Goal: Communication & Community: Answer question/provide support

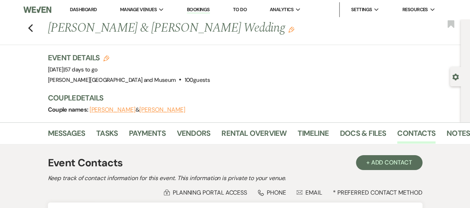
click at [85, 9] on link "Dashboard" at bounding box center [83, 9] width 27 height 6
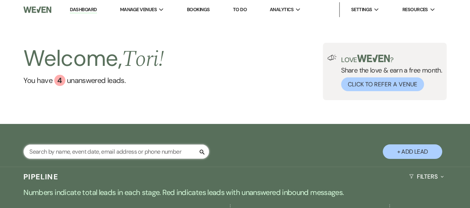
click at [97, 150] on input "text" at bounding box center [116, 151] width 186 height 14
type input "[PERSON_NAME]"
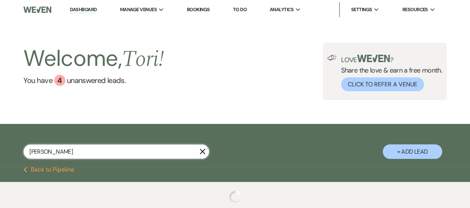
select select "8"
select select "7"
select select "8"
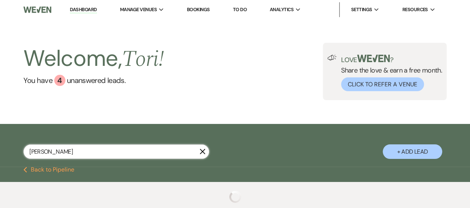
select select "10"
select select "8"
select select "5"
select select "8"
select select "10"
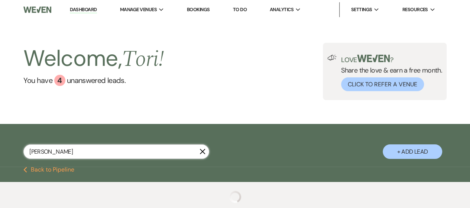
select select "8"
select select "10"
select select "8"
select select "10"
select select "8"
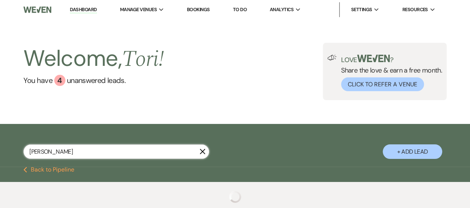
select select "5"
select select "8"
select select "5"
select select "8"
select select "5"
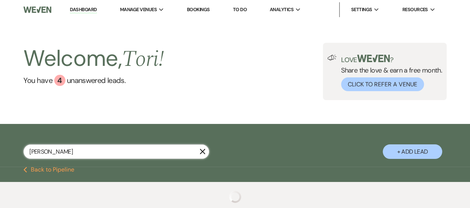
select select "8"
select select "2"
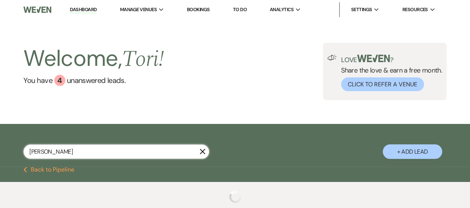
select select "8"
select select "2"
select select "8"
select select "2"
select select "8"
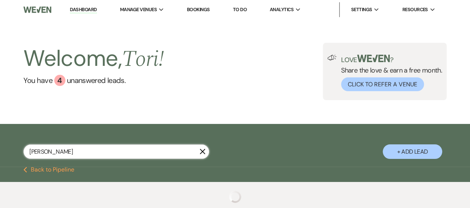
select select "2"
select select "8"
select select "2"
select select "8"
select select "2"
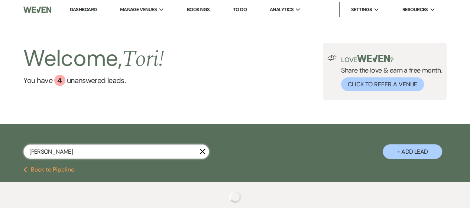
select select "8"
select select "2"
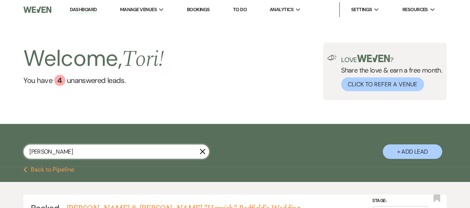
select select "8"
select select "7"
select select "8"
select select "5"
select select "8"
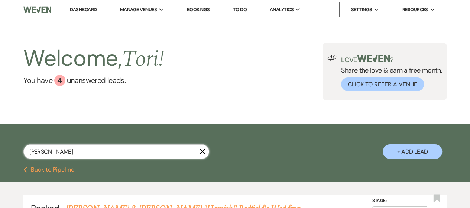
select select "5"
select select "8"
select select "5"
select select "8"
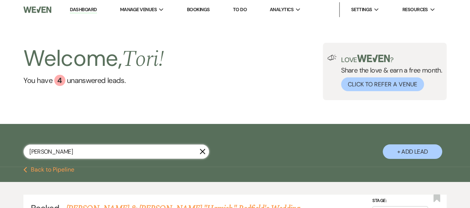
select select "8"
select select "2"
select select "8"
select select "2"
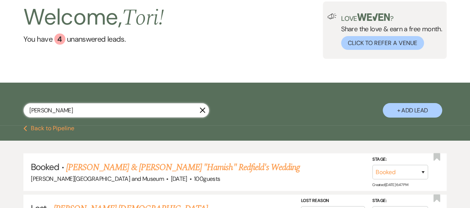
scroll to position [111, 0]
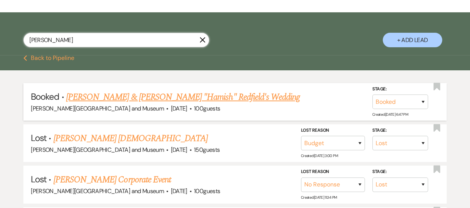
type input "[PERSON_NAME]"
click at [92, 99] on link "[PERSON_NAME] & [PERSON_NAME] "Hamish" Redfield's Wedding" at bounding box center [183, 96] width 234 height 13
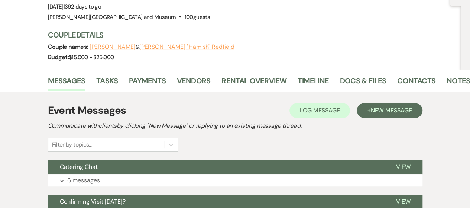
scroll to position [111, 0]
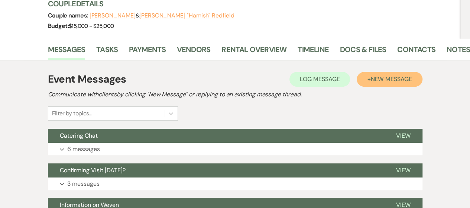
click at [393, 75] on span "New Message" at bounding box center [390, 79] width 41 height 8
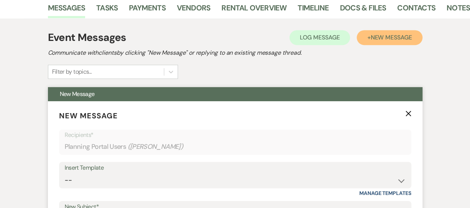
scroll to position [223, 0]
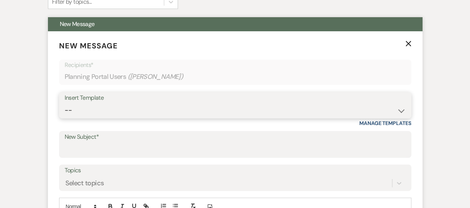
click at [166, 103] on select "-- Weven Planning Portal Introduction (Booked Events) Checking In Planning Foll…" at bounding box center [235, 110] width 341 height 14
select select "1426"
click at [65, 103] on select "-- Weven Planning Portal Introduction (Booked Events) Checking In Planning Foll…" at bounding box center [235, 110] width 341 height 14
type input "Same Wedding Timeline 5:30pm -11pm Weddings"
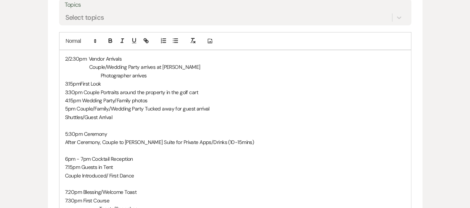
scroll to position [371, 0]
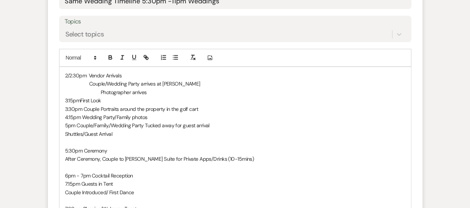
click at [89, 80] on span "Couple/Wedding Party arrives at [PERSON_NAME]" at bounding box center [144, 83] width 111 height 7
click at [101, 89] on span "Photographer arrives" at bounding box center [124, 92] width 46 height 7
click at [82, 96] on p "3:15pm First Look" at bounding box center [235, 100] width 340 height 8
click at [83, 105] on p "3:30pm Couple Portraits around the property in the golf cart" at bounding box center [235, 109] width 340 height 8
click at [81, 113] on p "4:15pm Wedding Party/Family photos" at bounding box center [235, 117] width 340 height 8
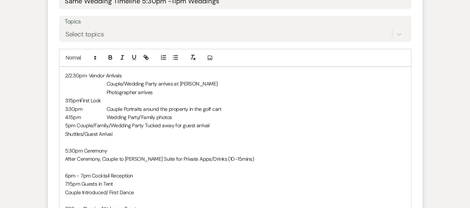
click at [76, 121] on p "5pm Couple/Family./Wedding Party Tucked away for guest arrival" at bounding box center [235, 125] width 340 height 8
click at [64, 114] on div "2/2:30pm Vendor Arrivals Couple/Wedding Party arrives at [PERSON_NAME] Photogra…" at bounding box center [234, 196] width 351 height 258
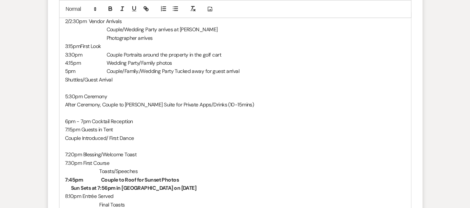
scroll to position [446, 0]
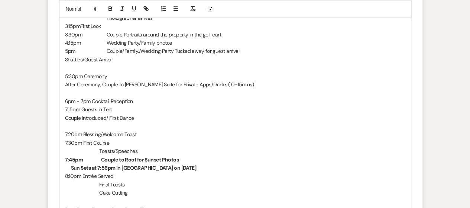
click at [97, 98] on span "Cocktail Reception" at bounding box center [112, 101] width 41 height 7
click at [97, 73] on span "Ceremony" at bounding box center [95, 76] width 23 height 7
click at [97, 98] on span "Cocktail Reception" at bounding box center [112, 101] width 41 height 7
click at [97, 106] on span "Guests in Tent" at bounding box center [97, 109] width 32 height 7
click at [65, 114] on span "Couple Introduced/ First Dance" at bounding box center [99, 117] width 69 height 7
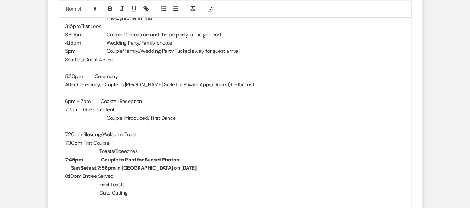
click at [152, 97] on p "6pm - 7pm Cocktail Reception" at bounding box center [235, 101] width 340 height 8
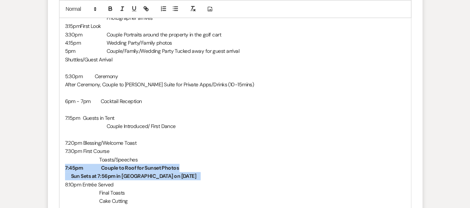
drag, startPoint x: 65, startPoint y: 149, endPoint x: 169, endPoint y: 159, distance: 104.4
click at [169, 159] on div "2/2:30pm Vendor Arrivals Couple/Wedding Party arrives at [PERSON_NAME] Photogra…" at bounding box center [234, 126] width 351 height 267
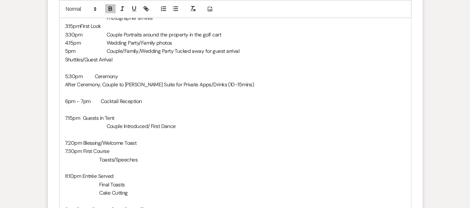
click at [68, 105] on p at bounding box center [235, 109] width 340 height 8
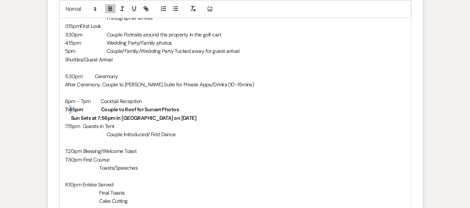
click at [72, 106] on strong "7:45pm Couple to Roof for Sunset Photos" at bounding box center [122, 109] width 114 height 7
click at [63, 91] on div "2/2:30pm Vendor Arrivals Couple/Wedding Party arrives at [PERSON_NAME] Photogra…" at bounding box center [234, 126] width 351 height 267
click at [67, 91] on div "2/2:30pm Vendor Arrivals Couple/Wedding Party arrives at [PERSON_NAME] Photogra…" at bounding box center [234, 126] width 351 height 267
drag, startPoint x: 76, startPoint y: 91, endPoint x: 80, endPoint y: 91, distance: 4.2
click at [80, 106] on strong "6:5045pm Couple to Roof for Sunset Photos" at bounding box center [125, 109] width 121 height 7
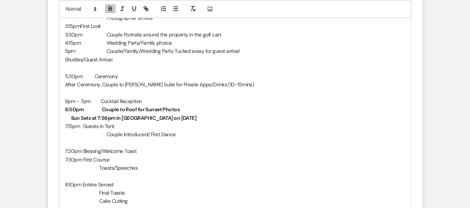
click at [71, 114] on strong "Sun Sets at 7:56pm in [GEOGRAPHIC_DATA] on [DATE]" at bounding box center [133, 117] width 125 height 7
drag, startPoint x: 133, startPoint y: 98, endPoint x: 141, endPoint y: 99, distance: 8.2
click at [141, 114] on strong "Sun Sets at 7:56pm in [GEOGRAPHIC_DATA] on [DATE]" at bounding box center [169, 117] width 125 height 7
drag, startPoint x: 181, startPoint y: 98, endPoint x: 205, endPoint y: 100, distance: 24.2
click at [205, 114] on p "Sun Sets at 7:00pm in [GEOGRAPHIC_DATA] on [DATE]" at bounding box center [235, 118] width 340 height 8
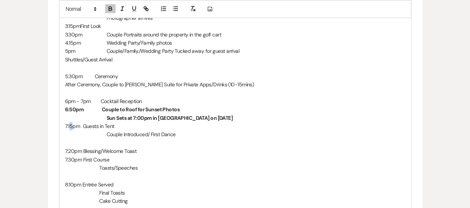
click at [71, 123] on span "7:15pm" at bounding box center [72, 126] width 15 height 7
click at [72, 147] on span "7:20pm" at bounding box center [73, 150] width 17 height 7
click at [95, 147] on p "7:15pm Blessing/Welcome Toast" at bounding box center [235, 151] width 340 height 8
click at [160, 147] on p "7:15pm Blessing/Welcome Toast" at bounding box center [235, 151] width 340 height 8
drag, startPoint x: 68, startPoint y: 141, endPoint x: 72, endPoint y: 141, distance: 4.1
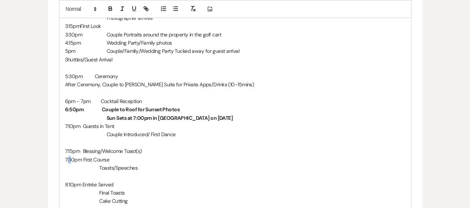
click at [72, 156] on span "7:30pm" at bounding box center [73, 159] width 17 height 7
drag, startPoint x: 134, startPoint y: 148, endPoint x: 157, endPoint y: 152, distance: 23.4
click at [135, 163] on p "Toasts/Speeches" at bounding box center [235, 167] width 340 height 8
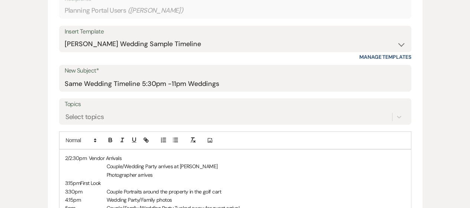
scroll to position [371, 0]
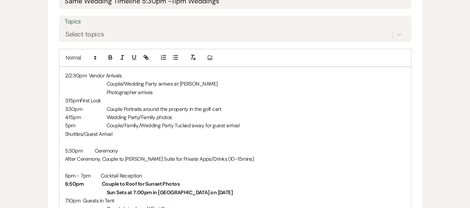
click at [63, 67] on div "2/2:30pm Vendor Arrivals Couple/Wedding Party arrives at [PERSON_NAME] Photogra…" at bounding box center [234, 200] width 351 height 267
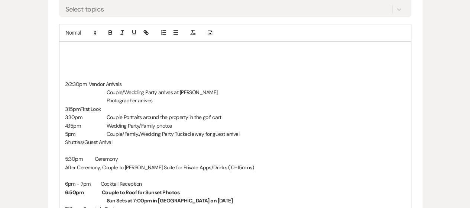
scroll to position [405, 0]
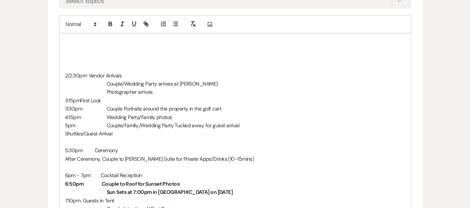
click at [105, 46] on p at bounding box center [235, 50] width 340 height 8
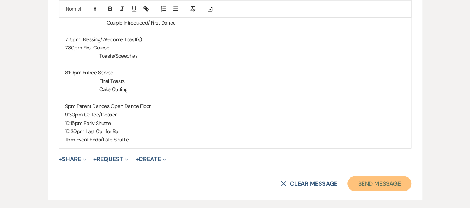
click at [367, 176] on button "Send Message" at bounding box center [378, 183] width 63 height 15
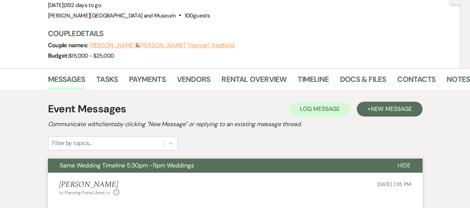
scroll to position [0, 0]
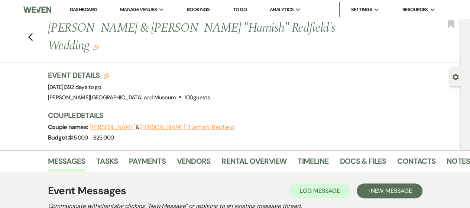
click at [78, 9] on link "Dashboard" at bounding box center [83, 9] width 27 height 6
